Goal: Task Accomplishment & Management: Use online tool/utility

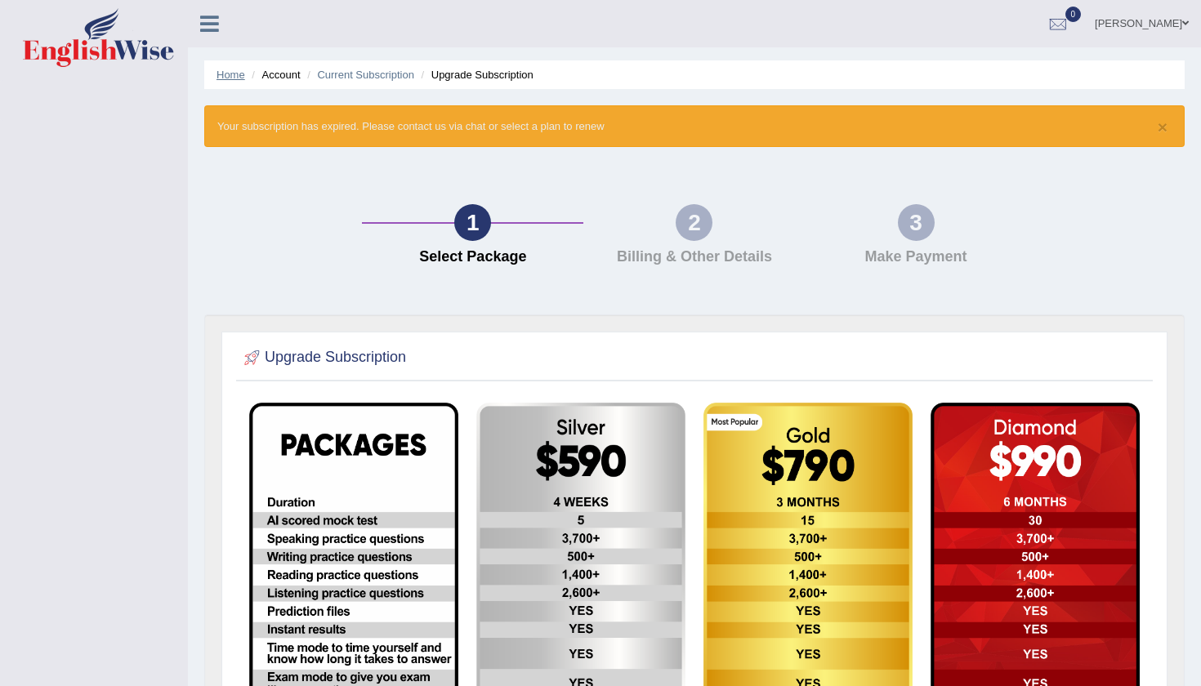
click at [231, 78] on link "Home" at bounding box center [231, 75] width 29 height 12
click at [236, 85] on ul "Home Account Current Subscription Upgrade Subscription" at bounding box center [694, 74] width 981 height 29
click at [224, 78] on link "Home" at bounding box center [231, 75] width 29 height 12
click at [232, 74] on link "Home" at bounding box center [231, 75] width 29 height 12
click at [204, 17] on icon at bounding box center [209, 23] width 19 height 21
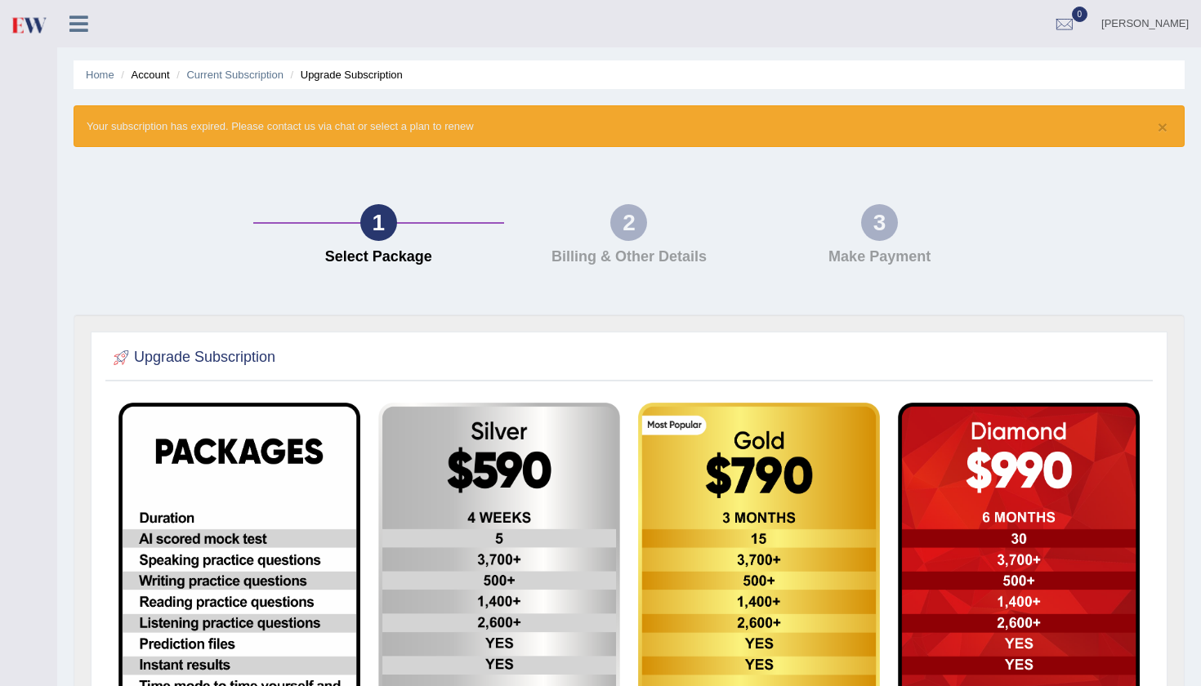
click at [78, 20] on icon at bounding box center [78, 23] width 19 height 21
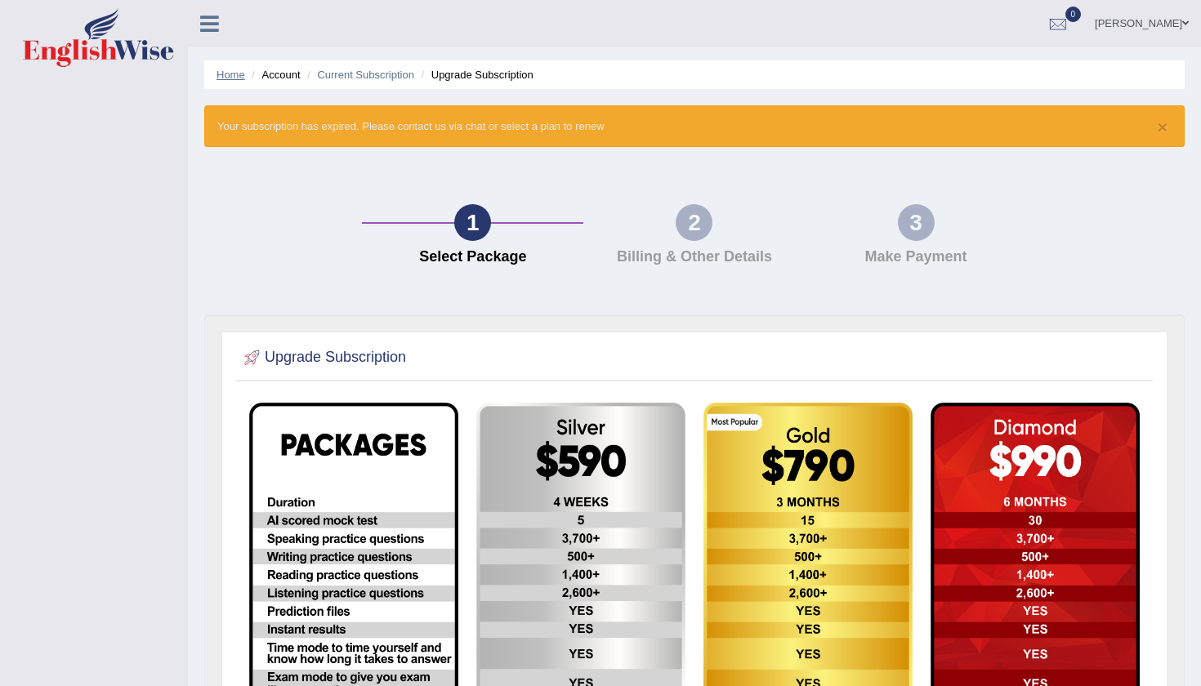
click at [226, 76] on link "Home" at bounding box center [231, 75] width 29 height 12
click at [105, 360] on div "Toggle navigation Sonia Kapil Toggle navigation Username: soniakapil Access Typ…" at bounding box center [600, 495] width 1201 height 991
click at [274, 78] on li "Account" at bounding box center [274, 75] width 52 height 16
click at [1179, 11] on link "[PERSON_NAME]" at bounding box center [1142, 21] width 118 height 42
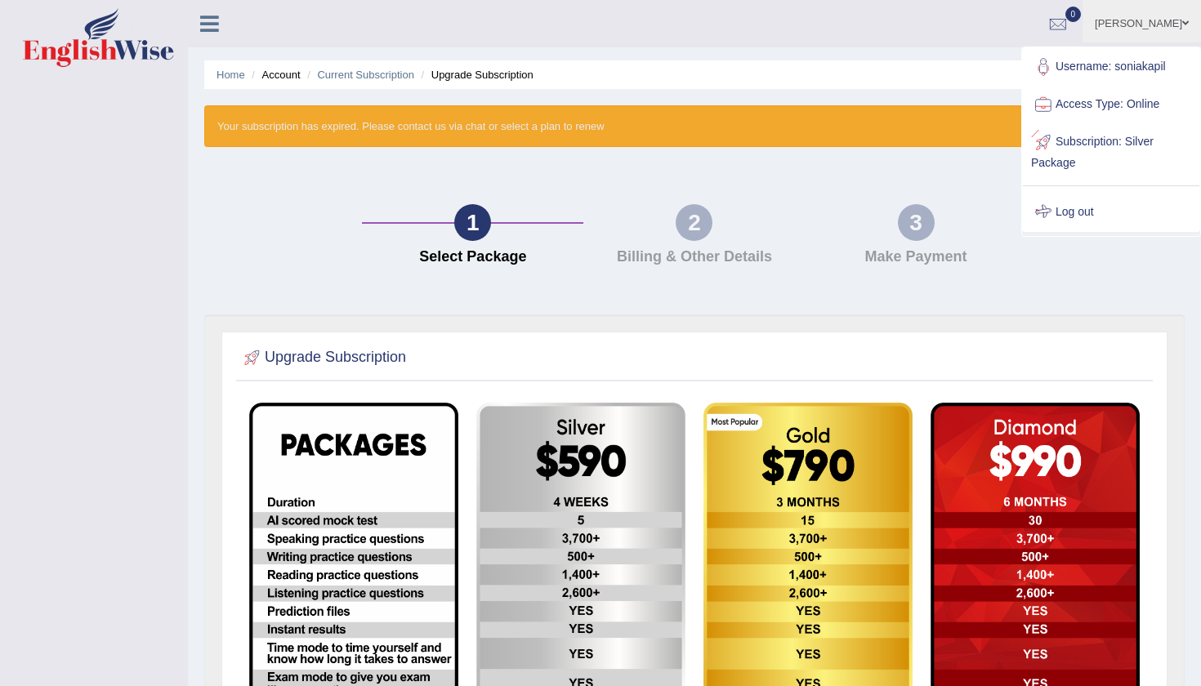
click at [1083, 208] on link "Log out" at bounding box center [1111, 213] width 177 height 38
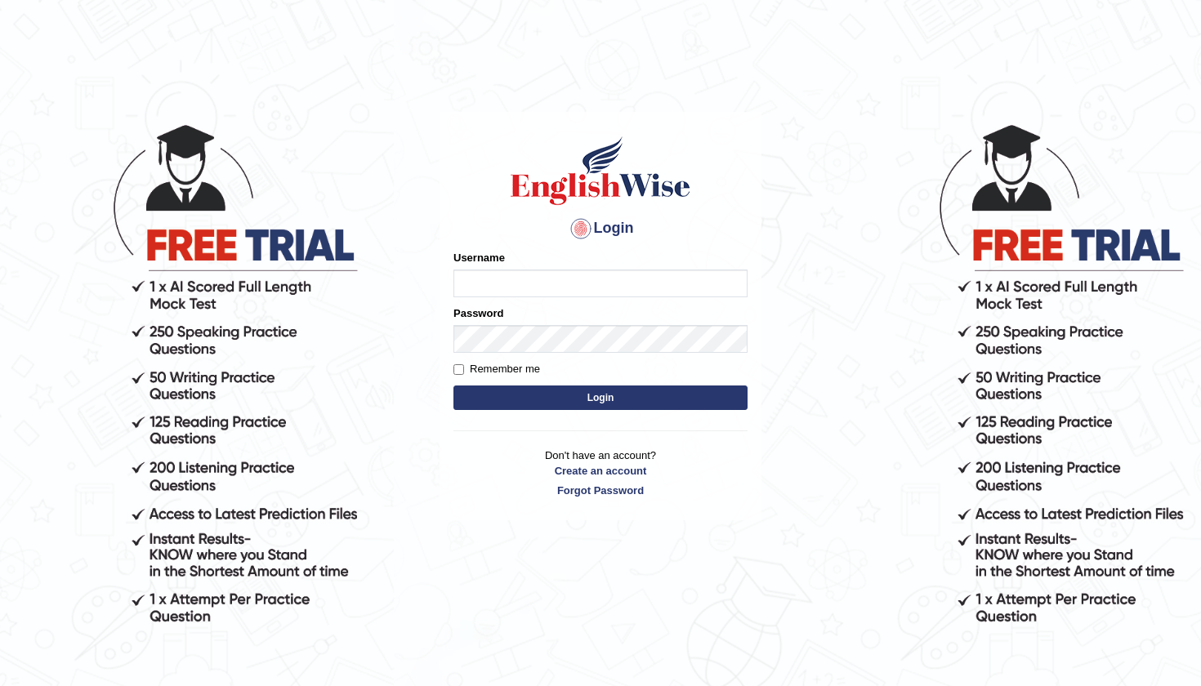
click at [480, 288] on input "Username" at bounding box center [601, 284] width 294 height 28
type input "soniakapil"
click at [460, 367] on input "Remember me" at bounding box center [459, 369] width 11 height 11
checkbox input "true"
click at [580, 399] on button "Login" at bounding box center [601, 398] width 294 height 25
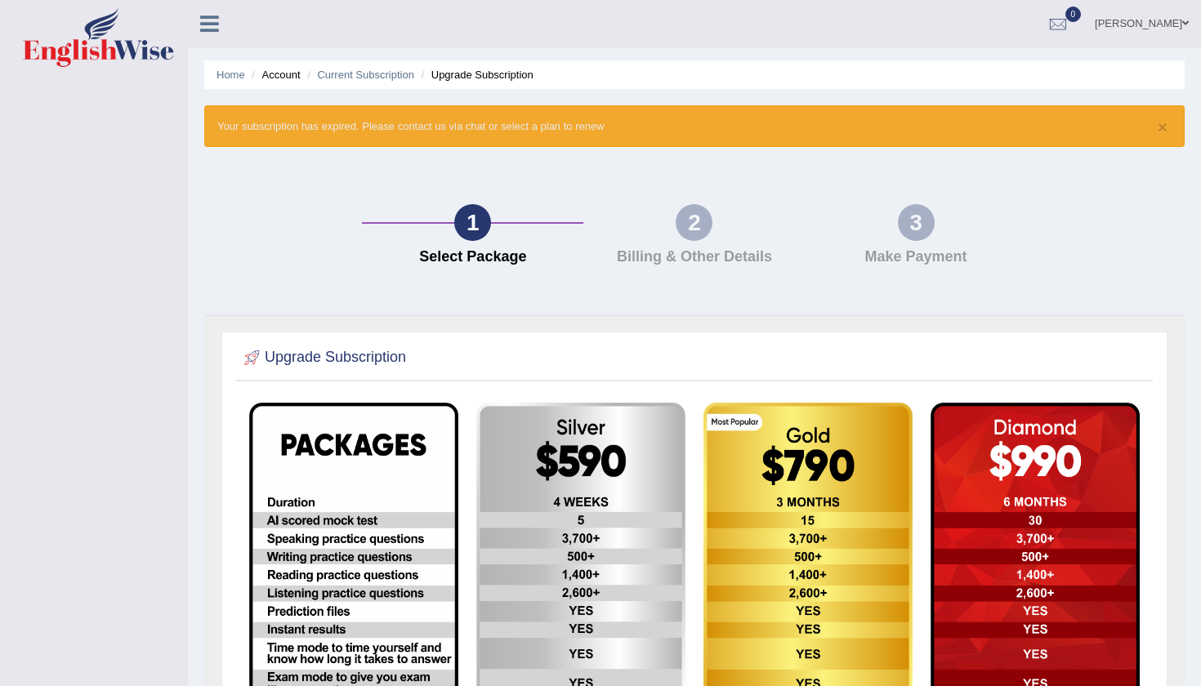
click at [213, 36] on div "Sonia Kapil Toggle navigation Username: soniakapil Access Type: Online Subscrip…" at bounding box center [694, 23] width 1013 height 47
click at [210, 22] on icon at bounding box center [209, 23] width 19 height 21
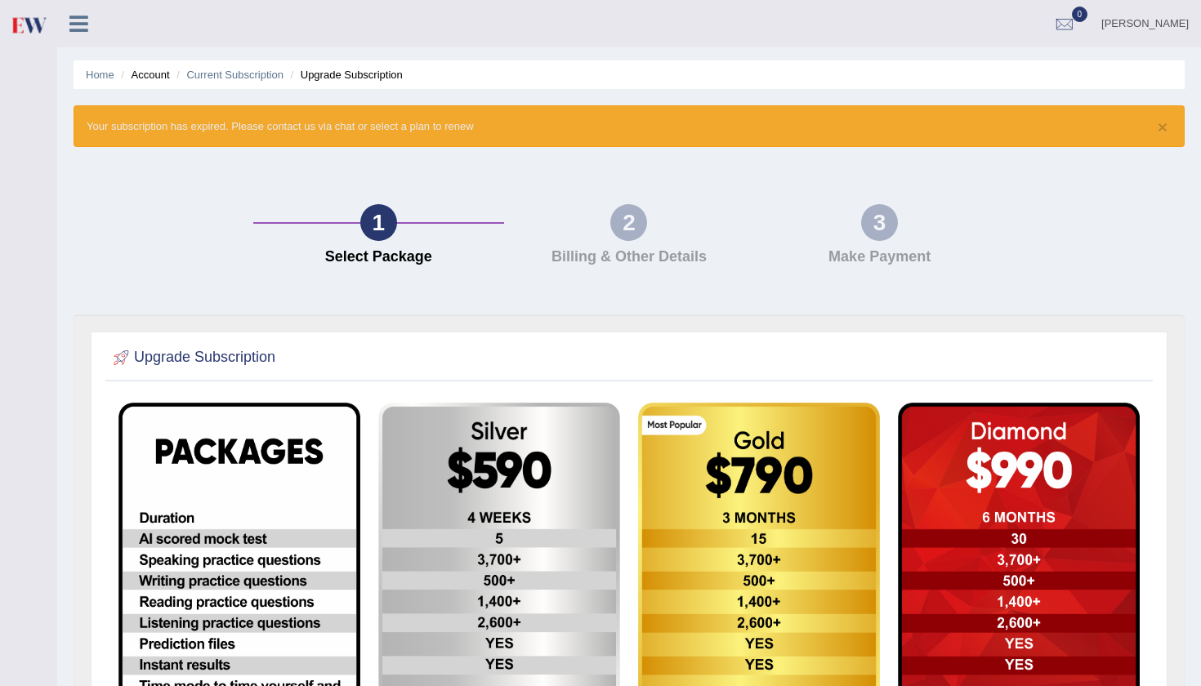
click at [210, 22] on div "Sonia Kapil Toggle navigation Username: soniakapil Access Type: Online Subscrip…" at bounding box center [629, 23] width 1144 height 47
click at [104, 83] on ul "Home Account Current Subscription Upgrade Subscription" at bounding box center [629, 74] width 1111 height 29
click at [102, 74] on link "Home" at bounding box center [100, 75] width 29 height 12
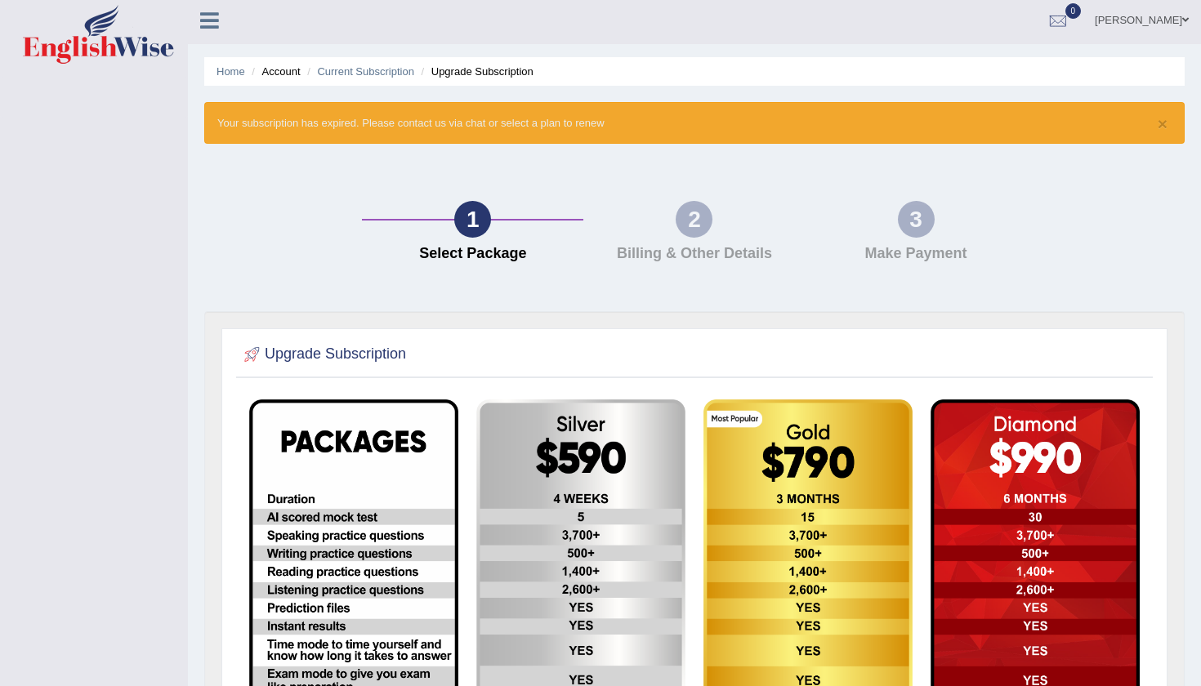
scroll to position [-1, 0]
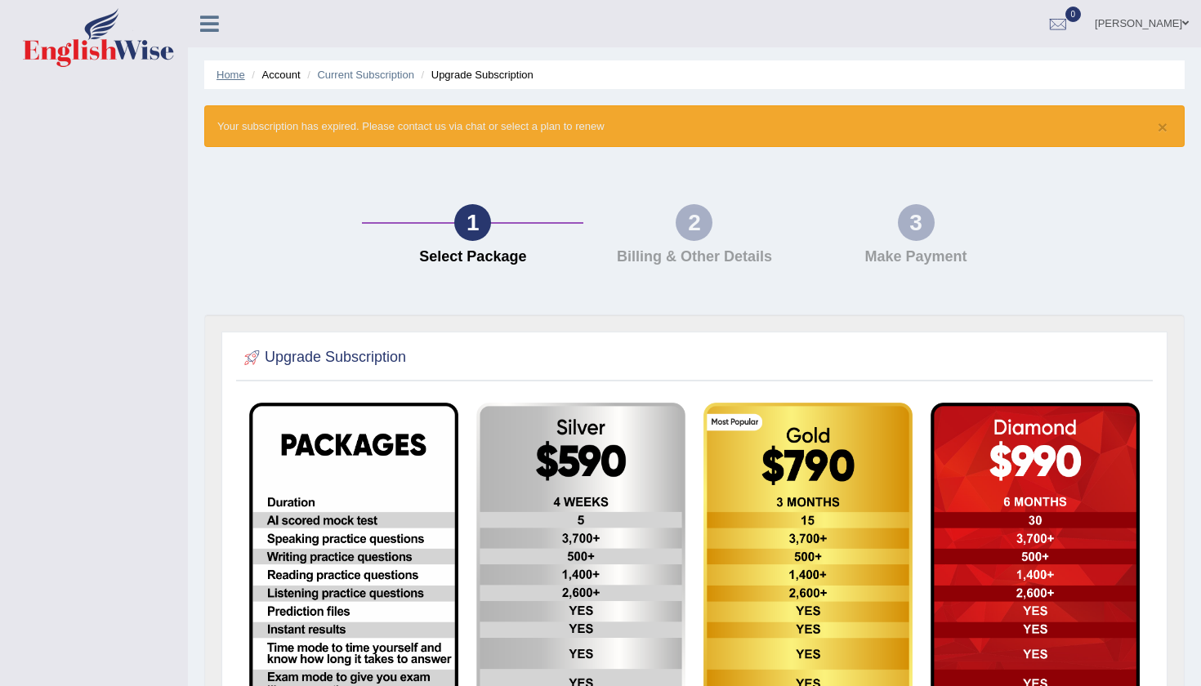
click at [232, 78] on link "Home" at bounding box center [231, 75] width 29 height 12
click at [232, 73] on link "Home" at bounding box center [231, 75] width 29 height 12
click at [1183, 25] on span at bounding box center [1186, 23] width 7 height 11
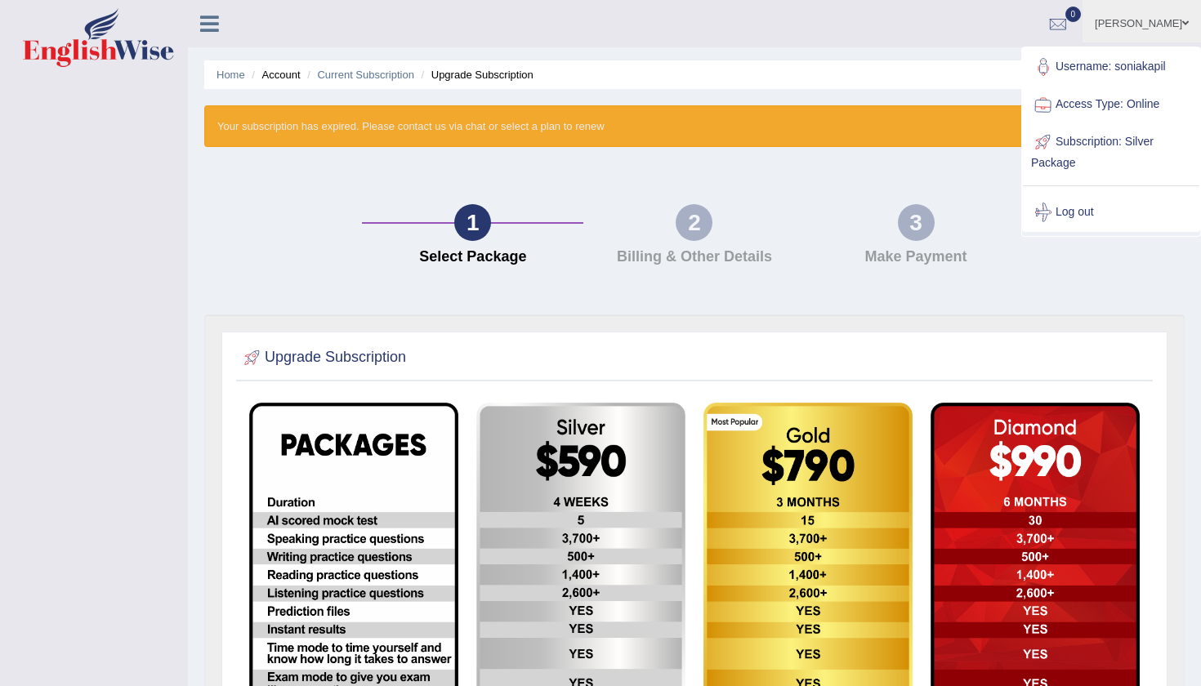
click at [1078, 104] on link "Access Type: Online" at bounding box center [1111, 105] width 177 height 38
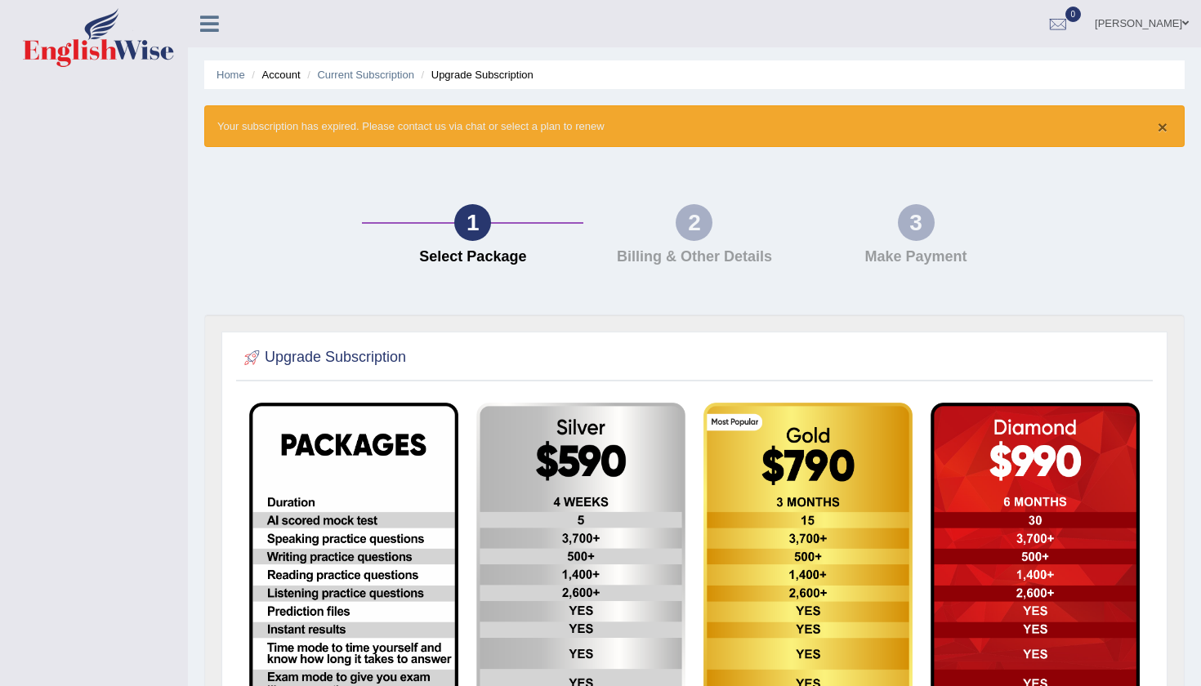
click at [1160, 130] on button "×" at bounding box center [1163, 126] width 10 height 17
click at [1071, 25] on div at bounding box center [1058, 24] width 25 height 25
click at [235, 74] on link "Home" at bounding box center [231, 75] width 29 height 12
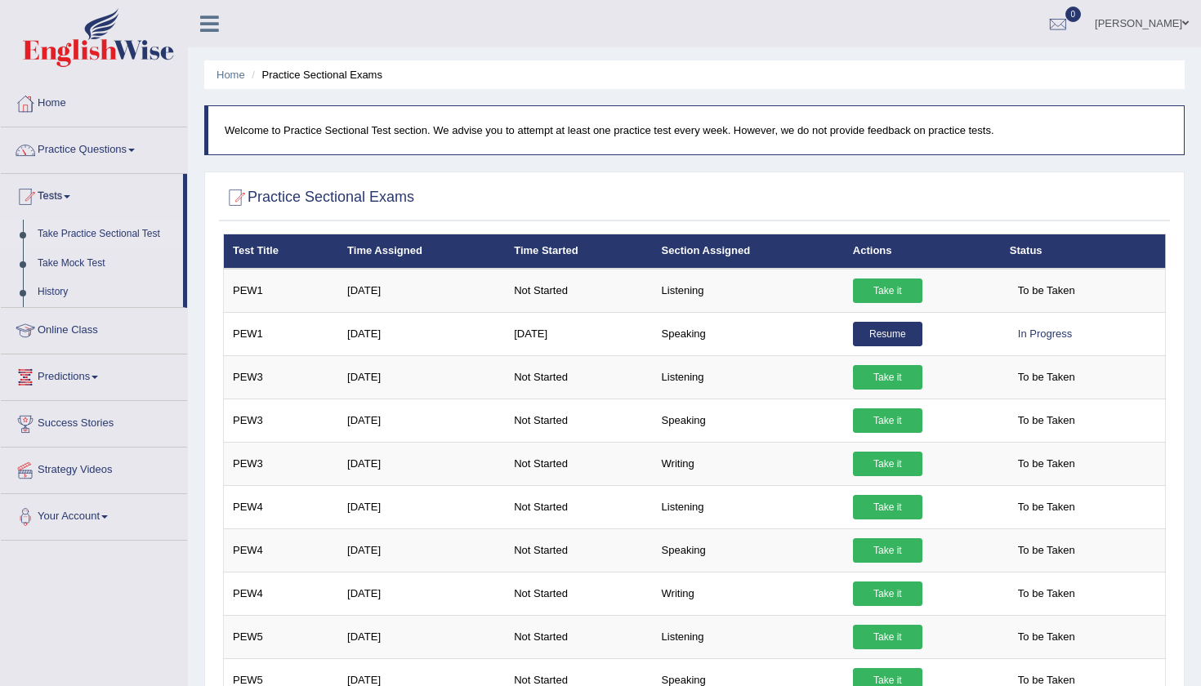
click at [1201, 346] on div "Home Practice Sectional Exams Welcome to Practice Sectional Test section. We ad…" at bounding box center [694, 567] width 1013 height 1135
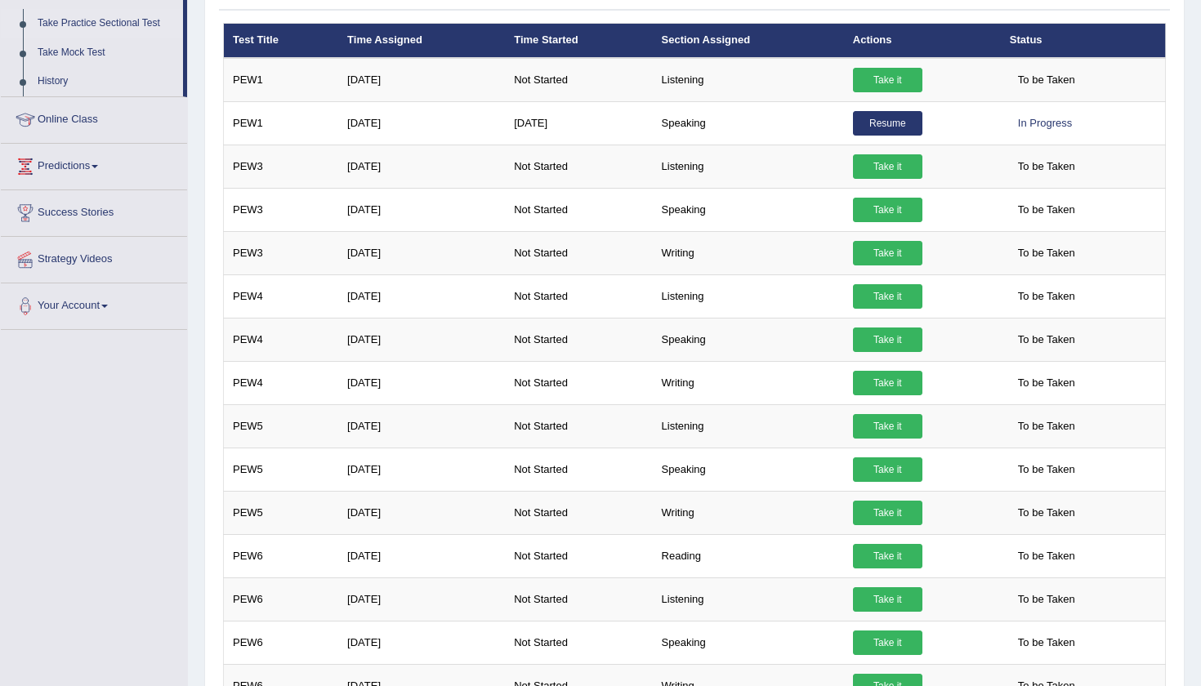
scroll to position [218, 0]
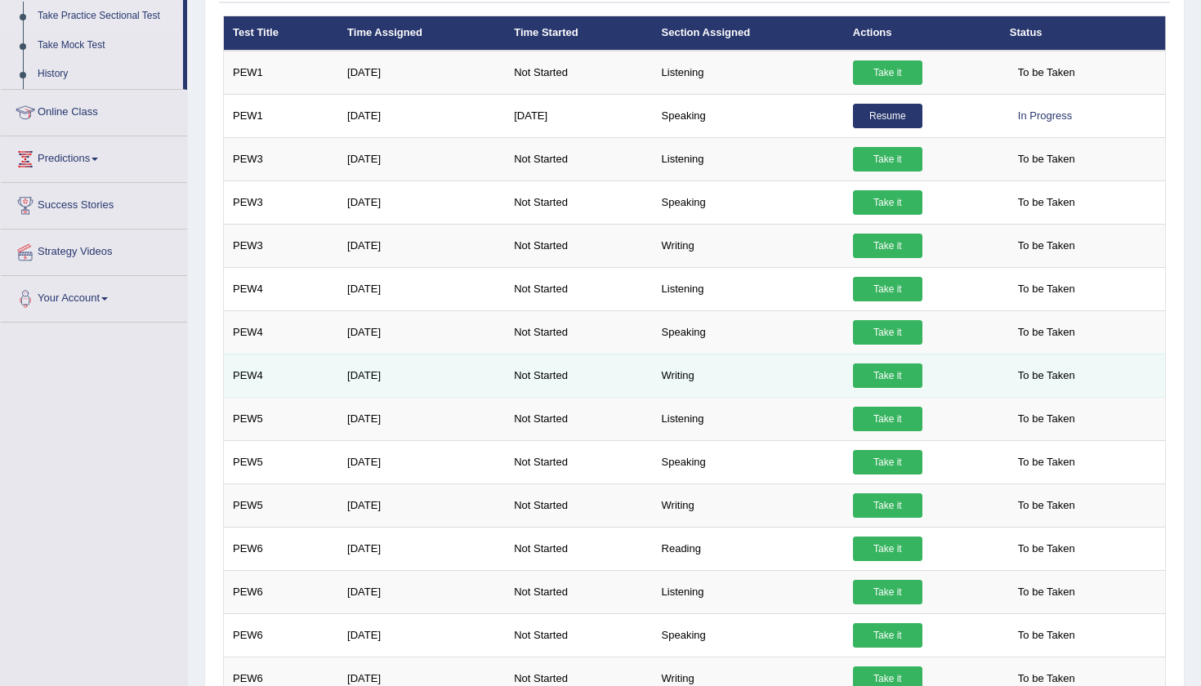
click at [901, 373] on link "Take it" at bounding box center [887, 376] width 69 height 25
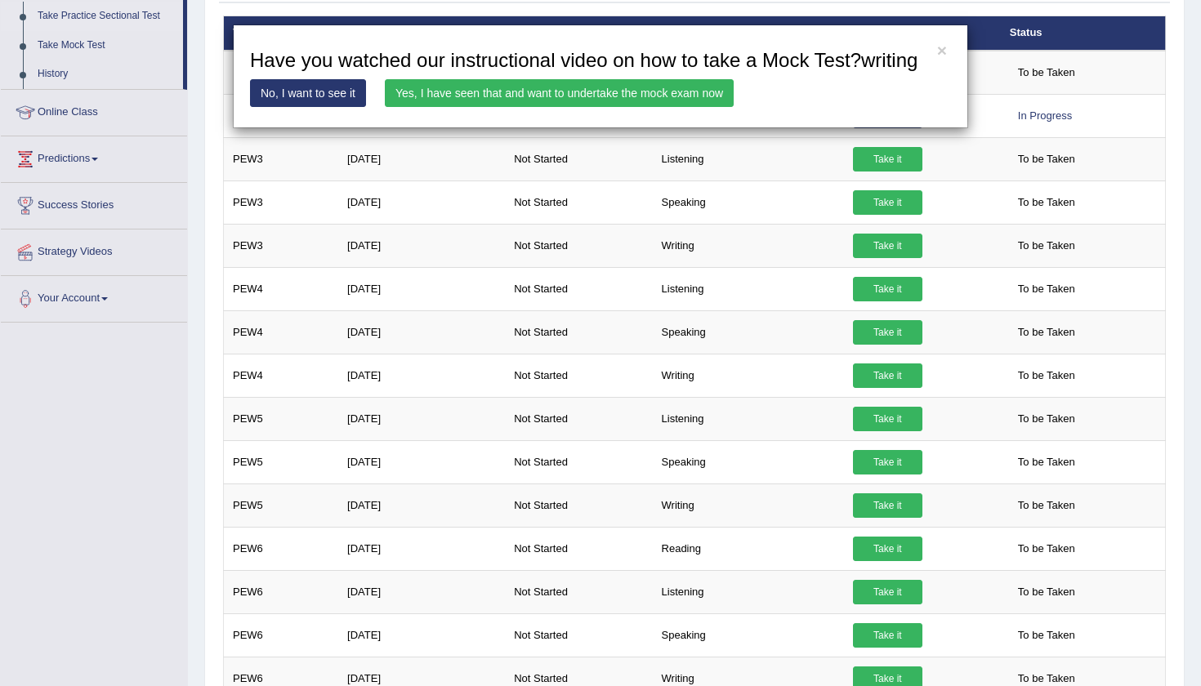
click at [438, 107] on link "Yes, I have seen that and want to undertake the mock exam now" at bounding box center [559, 93] width 349 height 28
